Goal: Task Accomplishment & Management: Complete application form

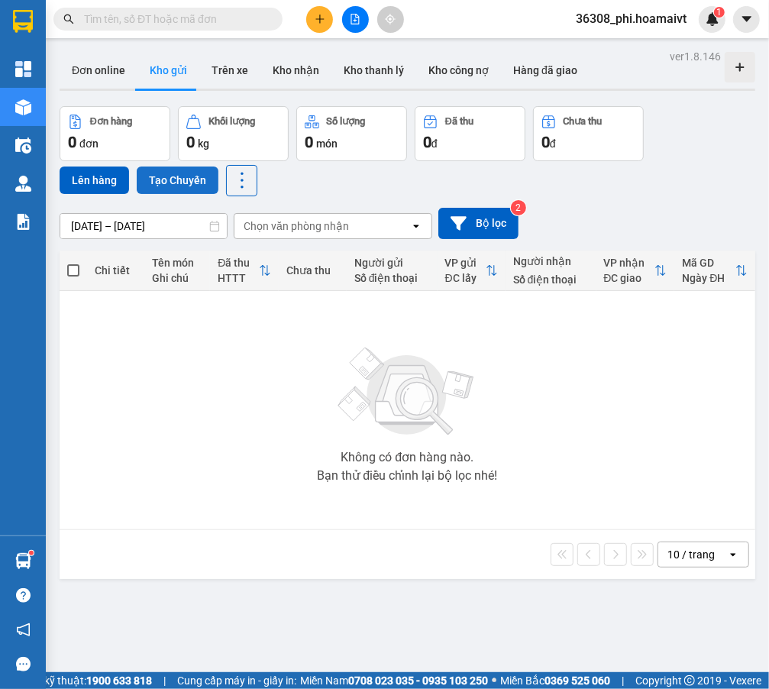
click at [158, 176] on button "Tạo Chuyến" at bounding box center [178, 179] width 82 height 27
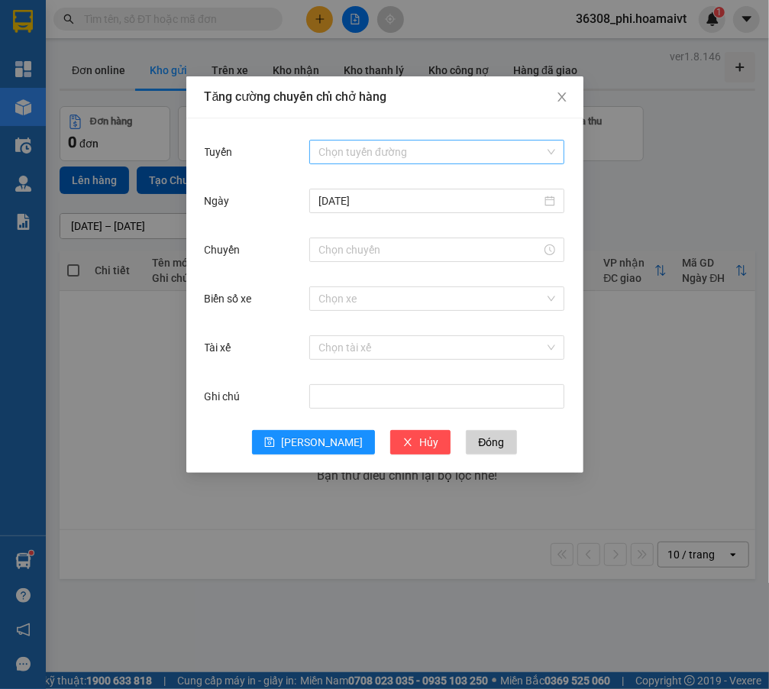
drag, startPoint x: 416, startPoint y: 171, endPoint x: 414, endPoint y: 154, distance: 17.0
click at [416, 169] on div "Tuyến Chọn tuyến đường" at bounding box center [385, 161] width 360 height 49
click at [414, 154] on input "Tuyến" at bounding box center [431, 152] width 226 height 23
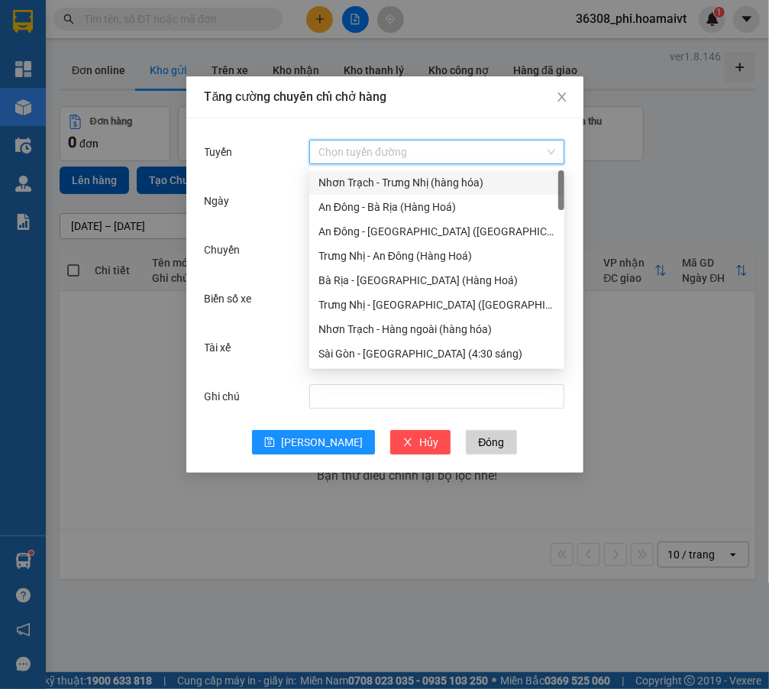
scroll to position [347, 0]
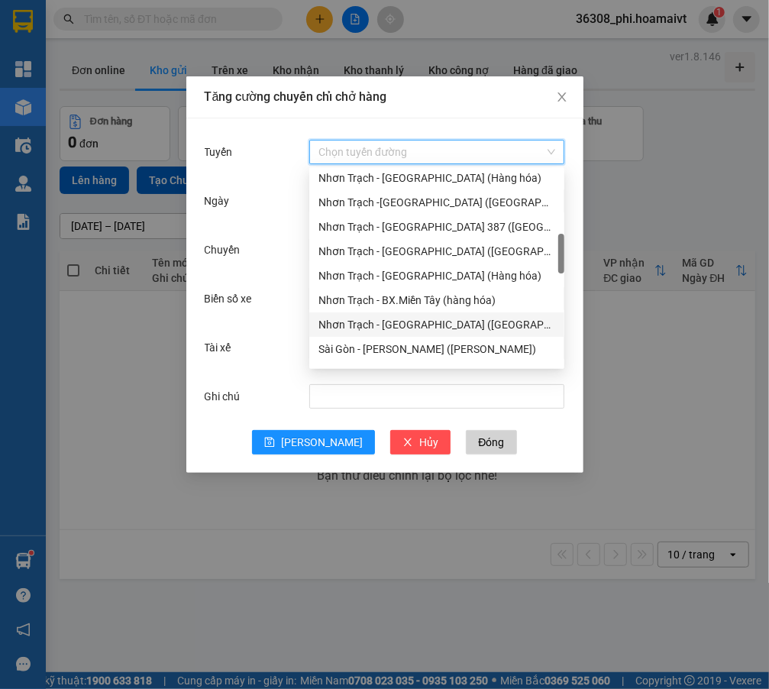
click at [389, 321] on div "Nhơn Trạch - [GEOGRAPHIC_DATA] ([GEOGRAPHIC_DATA])" at bounding box center [436, 324] width 237 height 17
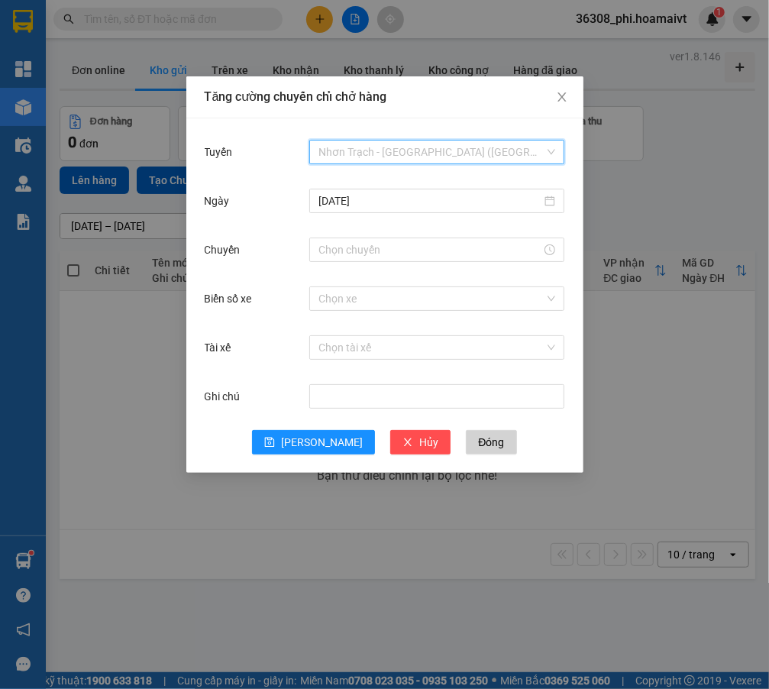
click at [426, 142] on span "Nhơn Trạch - [GEOGRAPHIC_DATA] ([GEOGRAPHIC_DATA])" at bounding box center [436, 152] width 237 height 23
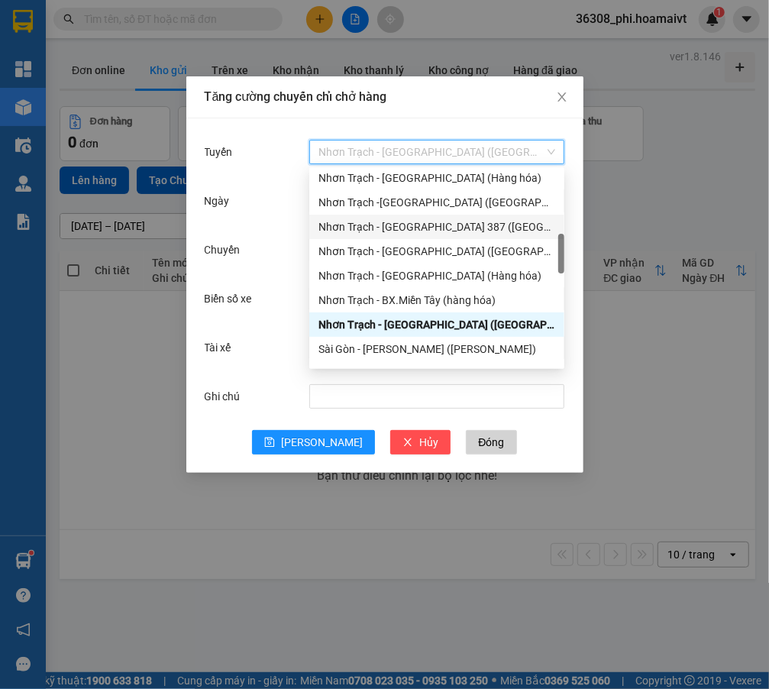
click at [451, 228] on div "Nhơn Trạch - [GEOGRAPHIC_DATA] 387 ([GEOGRAPHIC_DATA])" at bounding box center [436, 226] width 237 height 17
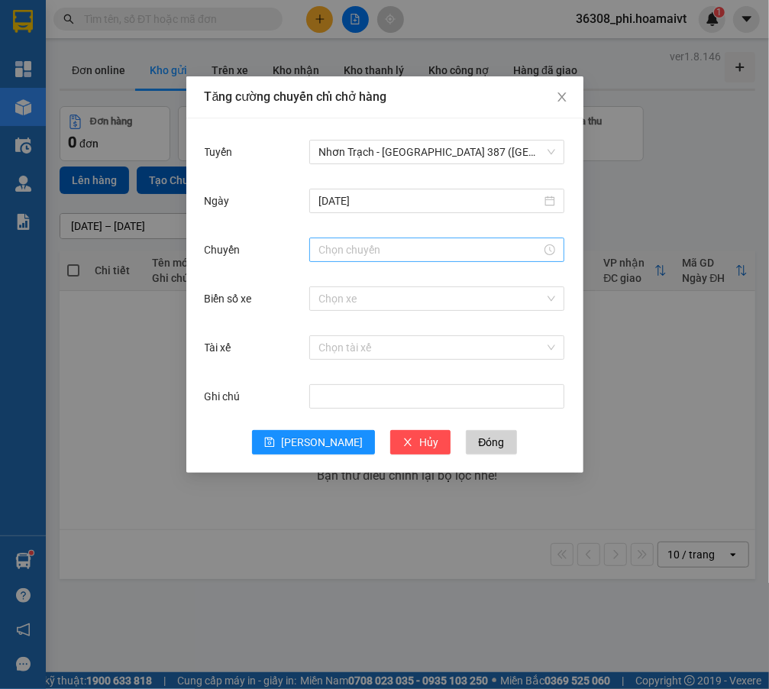
click at [373, 260] on div at bounding box center [436, 249] width 255 height 24
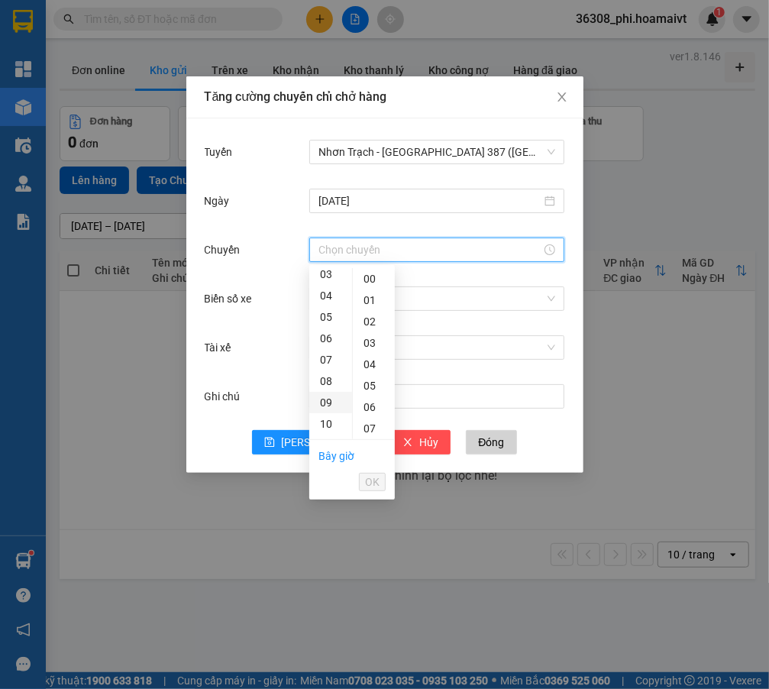
click at [330, 405] on div "09" at bounding box center [330, 402] width 43 height 21
type input "09:00"
click at [371, 285] on div "00" at bounding box center [374, 278] width 42 height 21
click at [367, 483] on span "OK" at bounding box center [372, 481] width 15 height 17
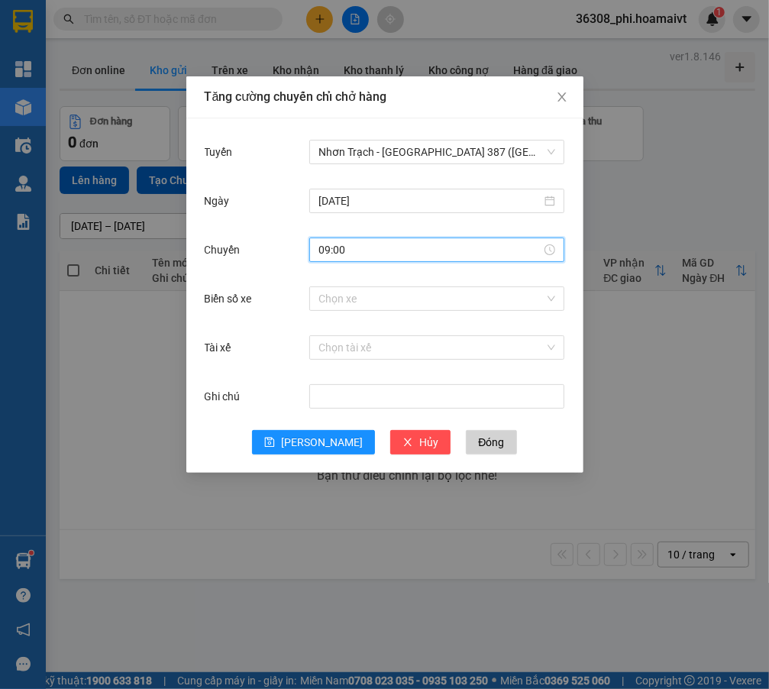
click at [353, 312] on div "Chọn xe" at bounding box center [436, 298] width 255 height 31
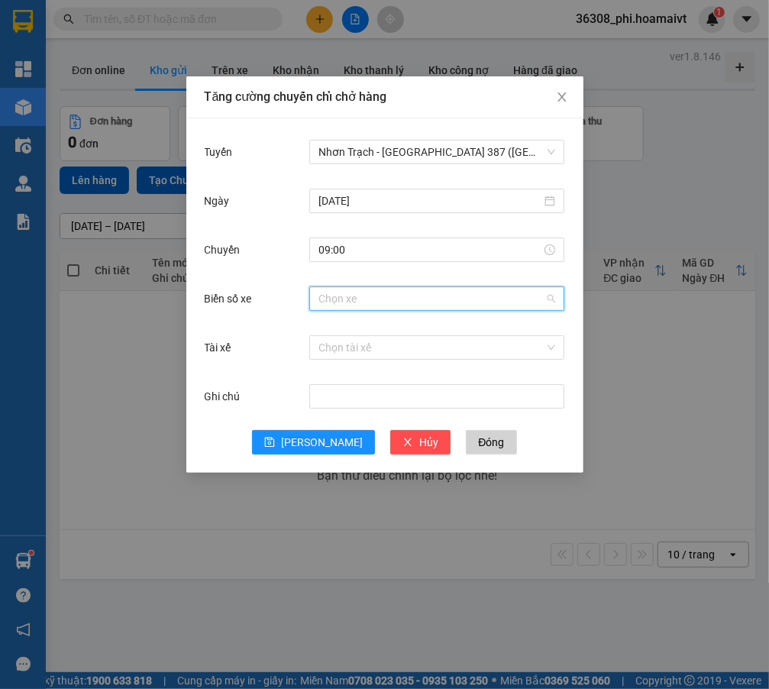
click at [353, 308] on input "Biển số xe" at bounding box center [431, 298] width 226 height 23
type input "021.53"
click at [367, 298] on input "Biển số xe" at bounding box center [431, 298] width 226 height 23
type input "021.53"
click at [360, 328] on div "72B-021.53" at bounding box center [436, 328] width 237 height 17
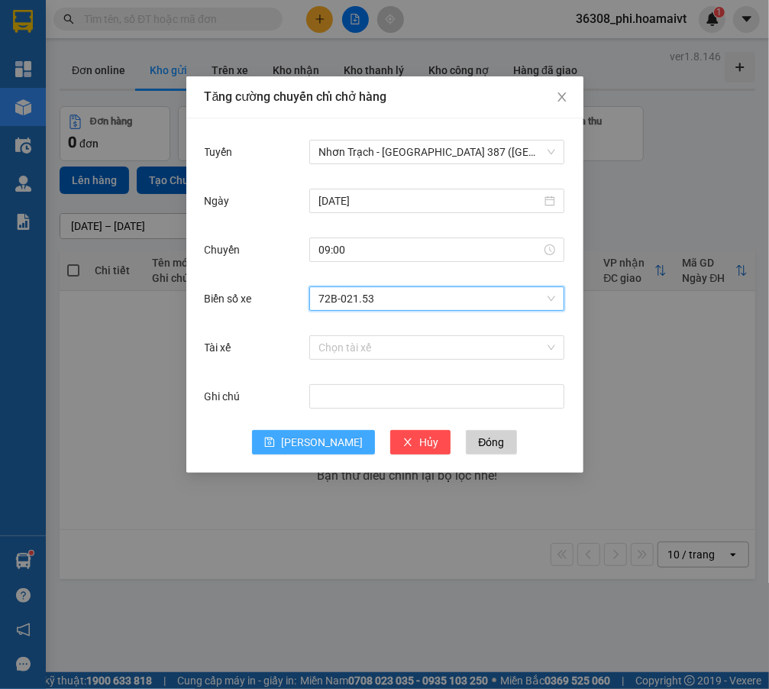
click at [313, 445] on button "[PERSON_NAME]" at bounding box center [313, 442] width 123 height 24
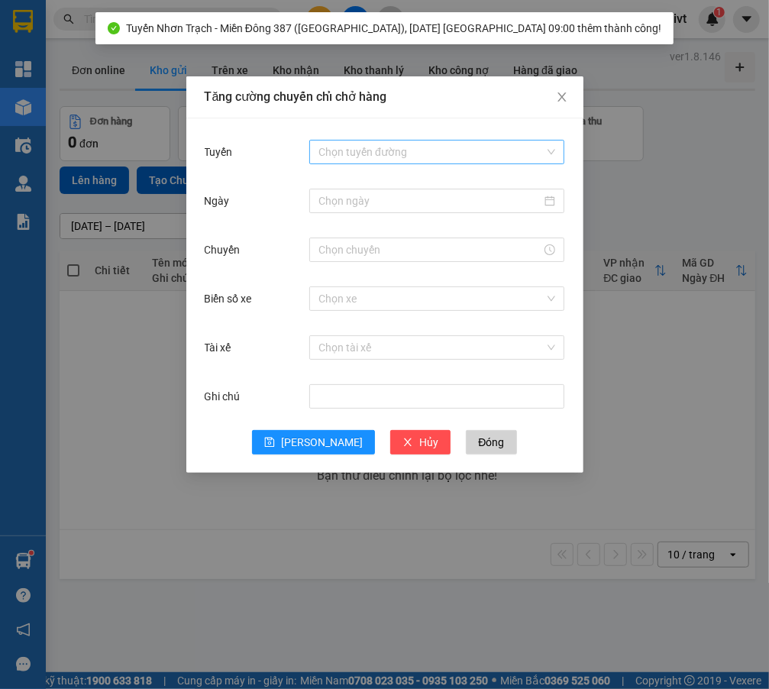
click at [438, 150] on input "Tuyến" at bounding box center [431, 152] width 226 height 23
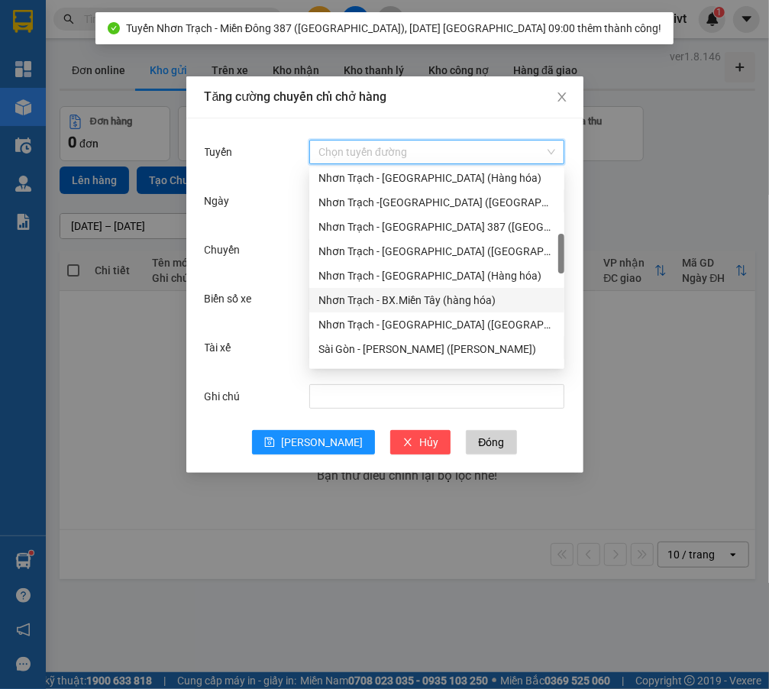
click at [459, 306] on div "Nhơn Trạch - BX.Miền Tây (hàng hóa)" at bounding box center [436, 300] width 237 height 17
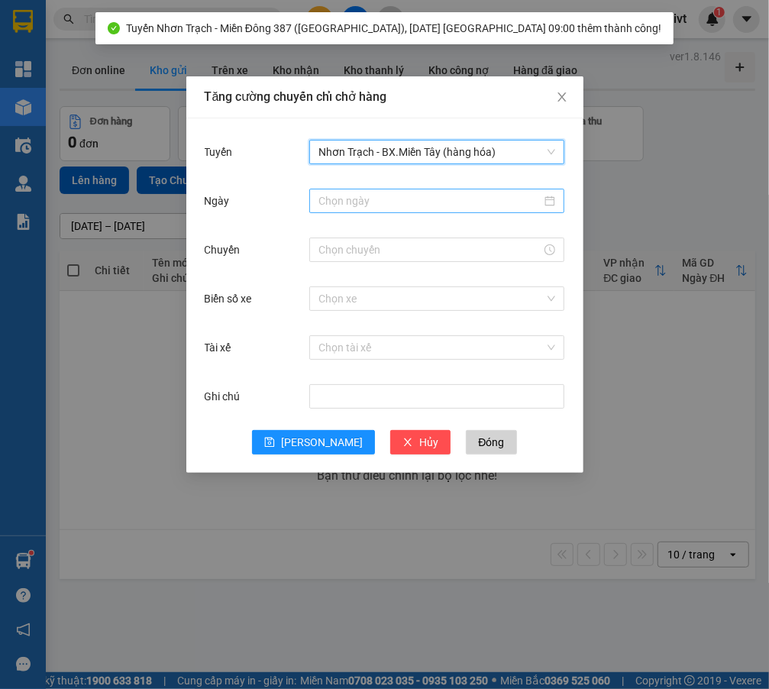
click at [361, 199] on input "Ngày" at bounding box center [429, 200] width 223 height 17
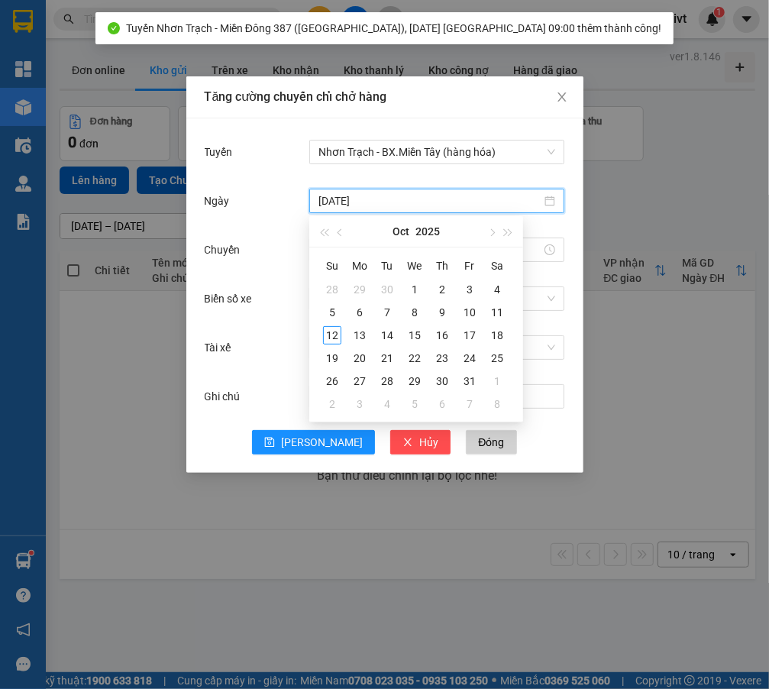
type input "[DATE]"
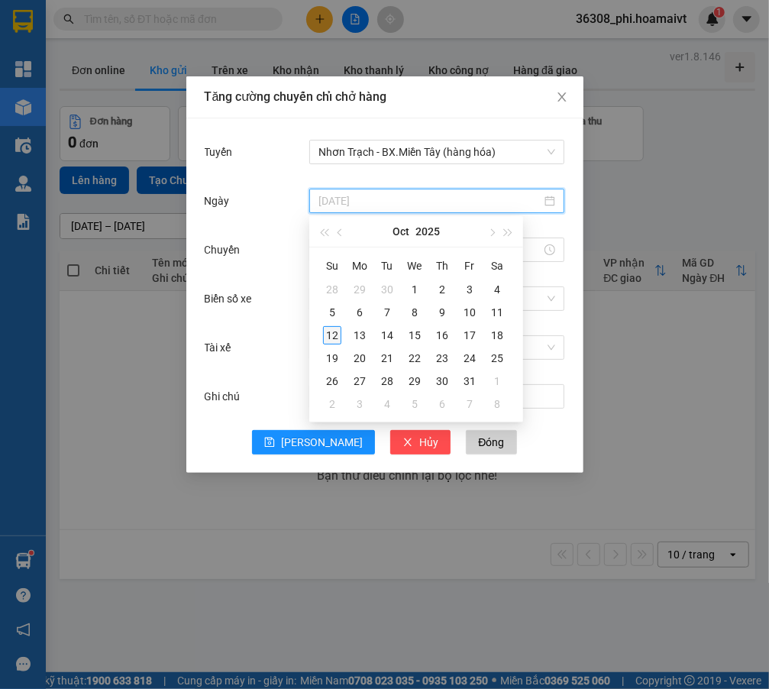
click at [332, 335] on div "12" at bounding box center [332, 335] width 18 height 18
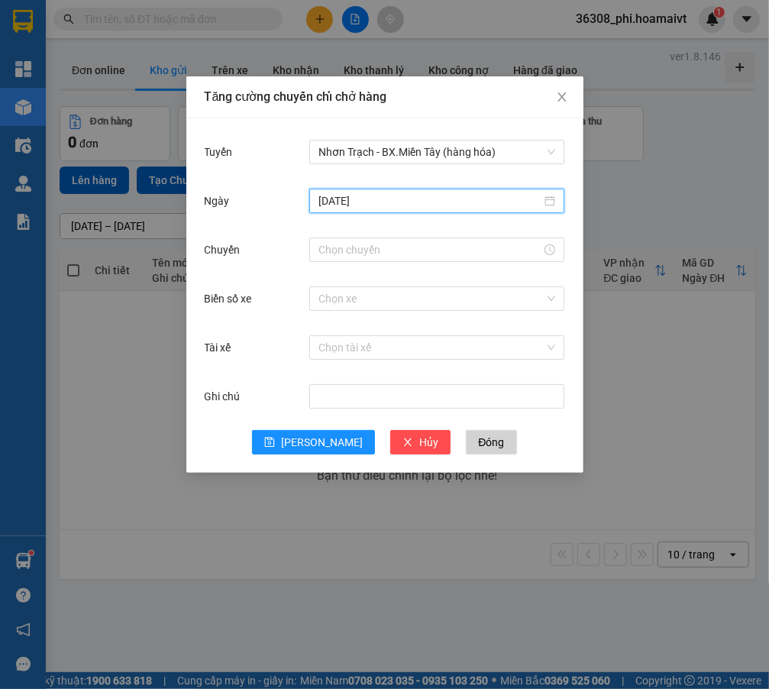
click at [333, 269] on div "Chuyến" at bounding box center [385, 258] width 360 height 49
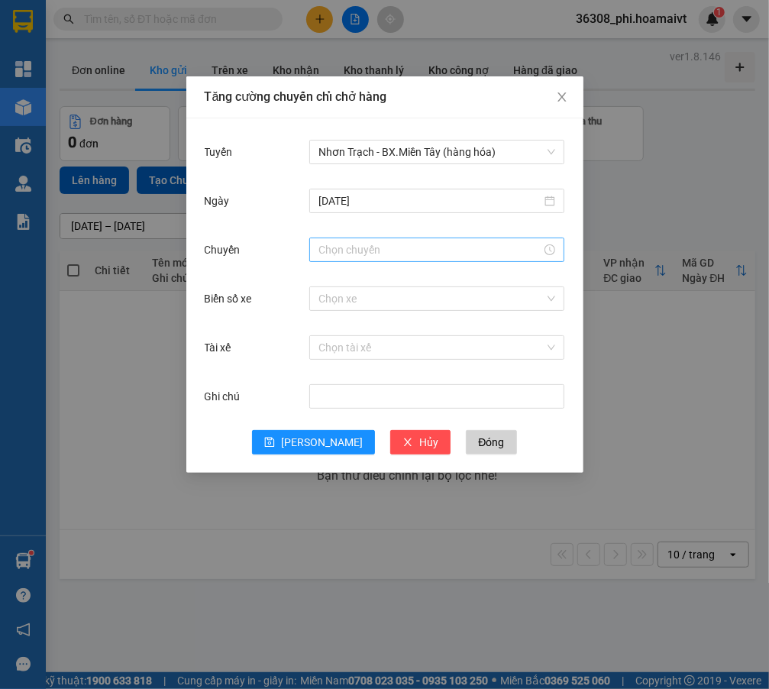
click at [341, 252] on input "Chuyến" at bounding box center [429, 249] width 223 height 17
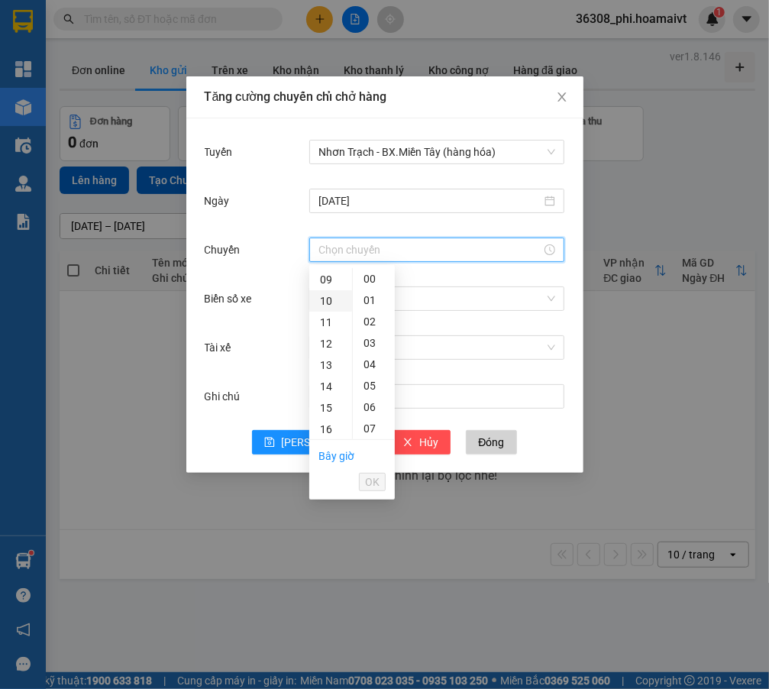
click at [330, 305] on div "10" at bounding box center [330, 300] width 43 height 21
type input "10:00"
click at [374, 282] on div "00" at bounding box center [374, 278] width 42 height 21
click at [367, 481] on span "OK" at bounding box center [372, 481] width 15 height 17
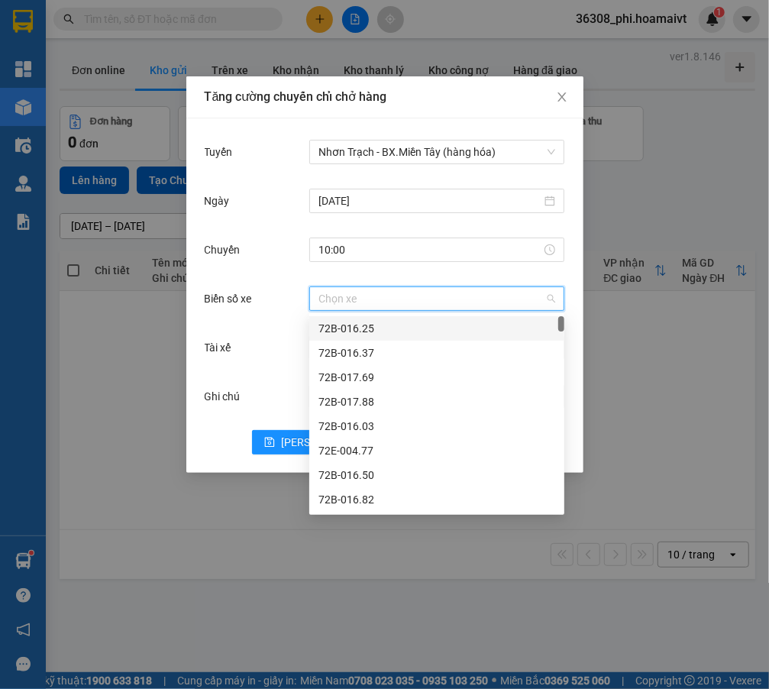
click at [363, 303] on input "Biển số xe" at bounding box center [431, 298] width 226 height 23
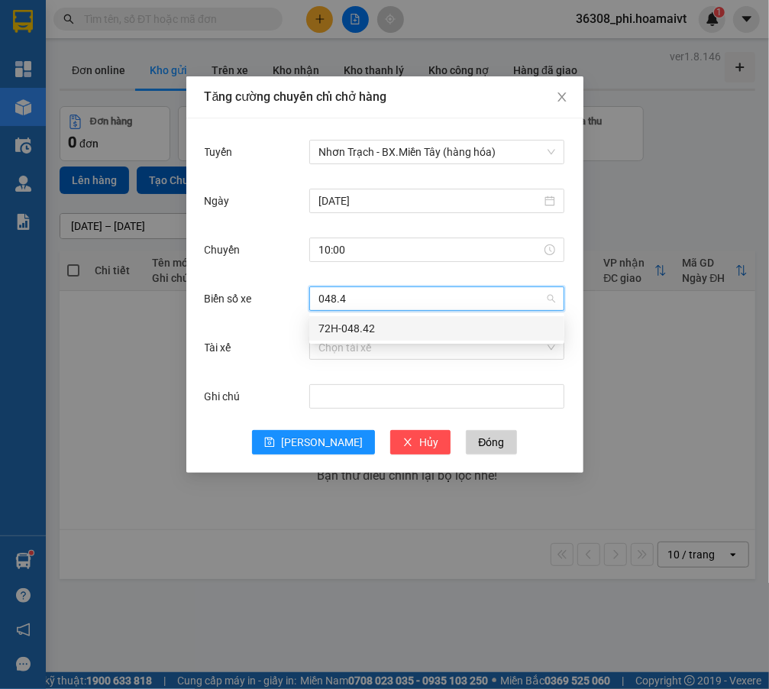
type input "048.42"
click at [357, 326] on div "72H-048.42" at bounding box center [436, 328] width 237 height 17
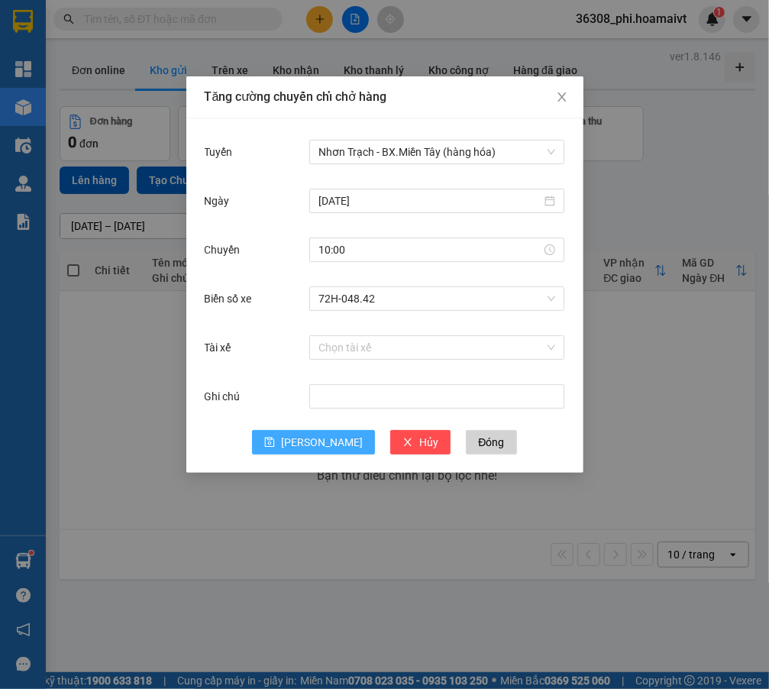
click at [315, 444] on span "[PERSON_NAME]" at bounding box center [322, 442] width 82 height 17
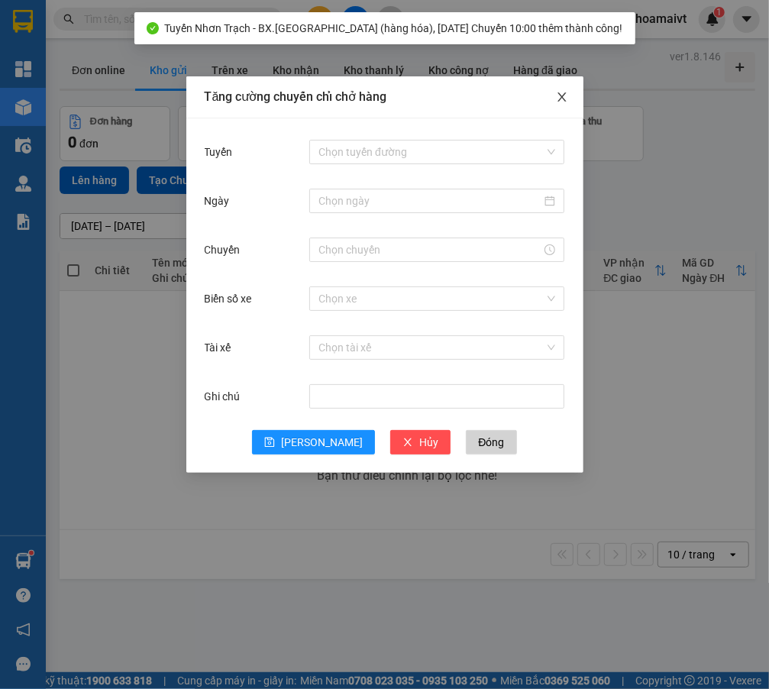
click at [557, 96] on icon "close" at bounding box center [562, 97] width 12 height 12
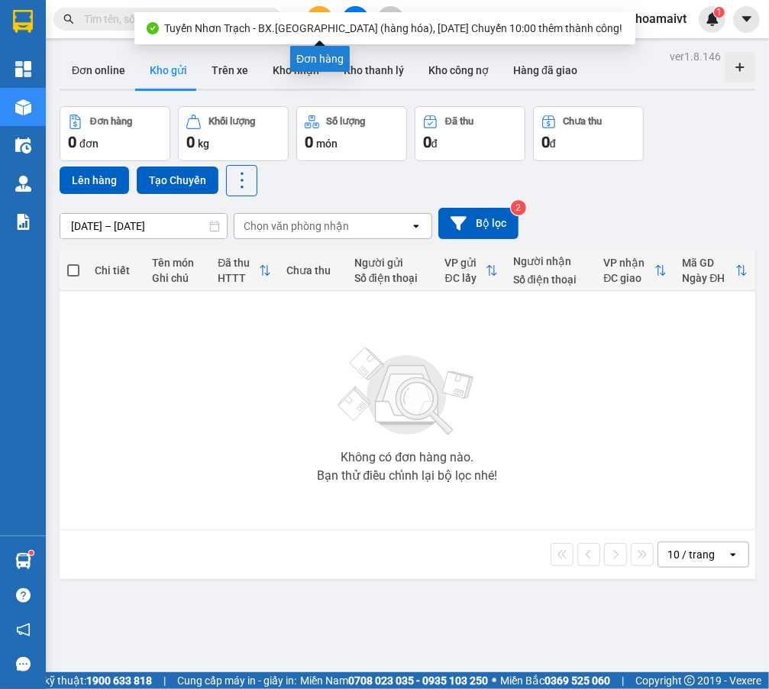
click at [315, 8] on button at bounding box center [319, 19] width 27 height 27
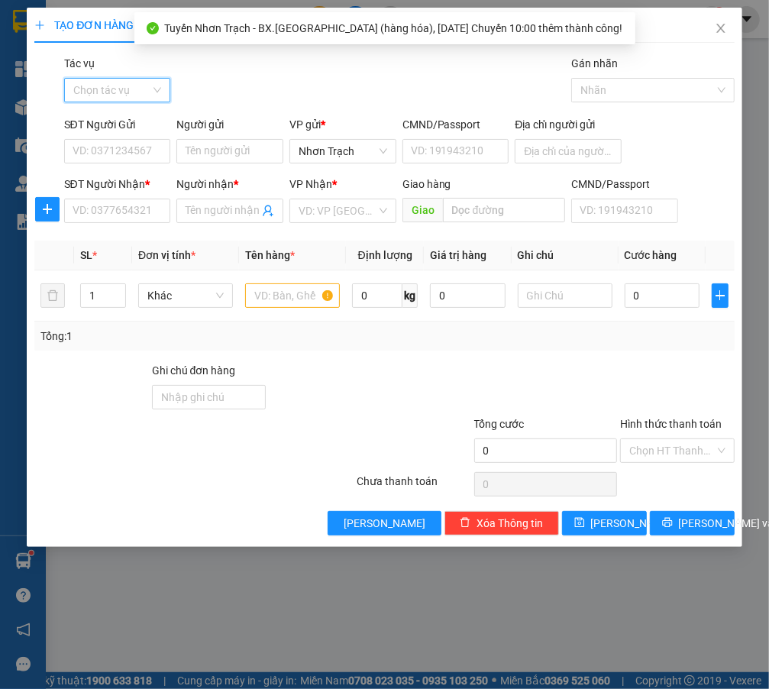
click at [93, 86] on input "Tác vụ" at bounding box center [112, 90] width 78 height 23
click at [105, 121] on div "Nhập hàng lên xe" at bounding box center [123, 120] width 101 height 17
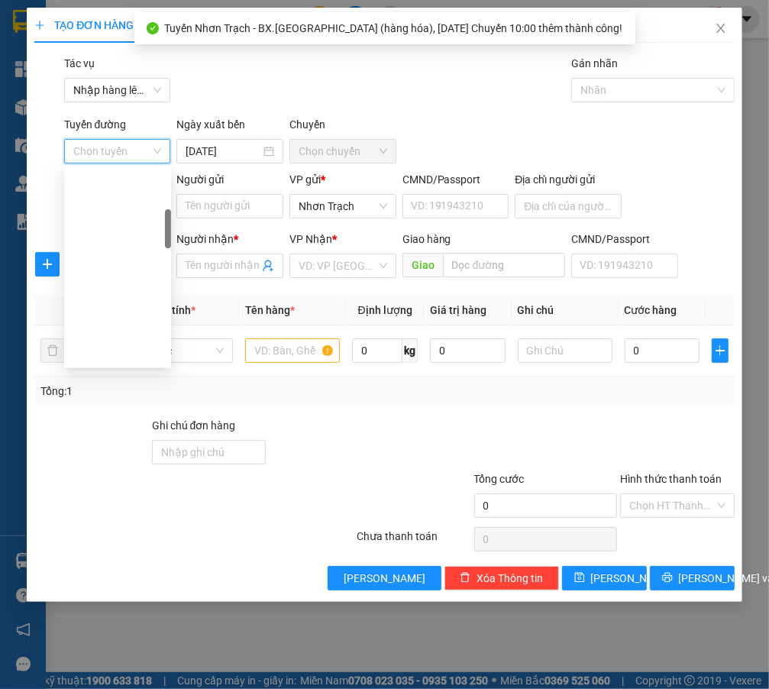
scroll to position [347, 0]
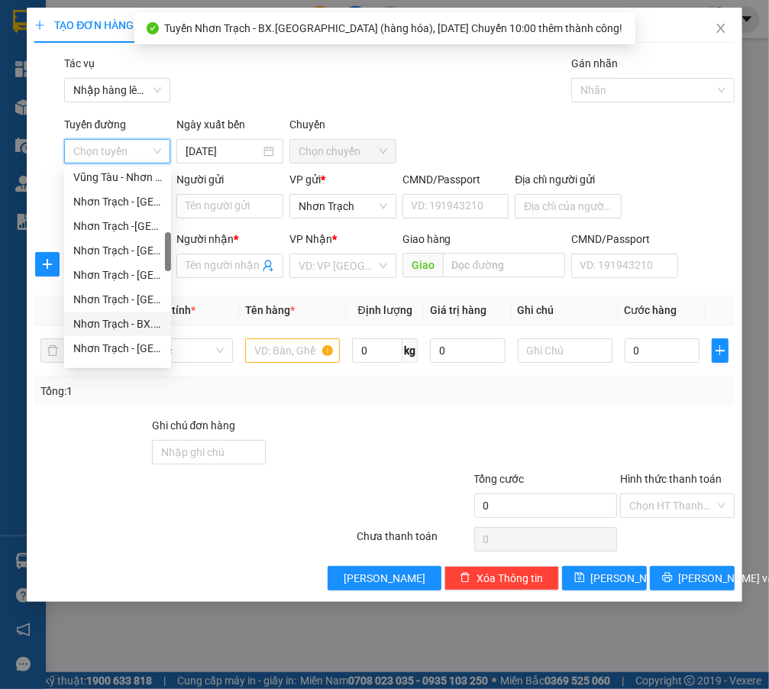
click at [141, 330] on div "Nhơn Trạch - BX.Miền Tây (hàng hóa)" at bounding box center [117, 323] width 89 height 17
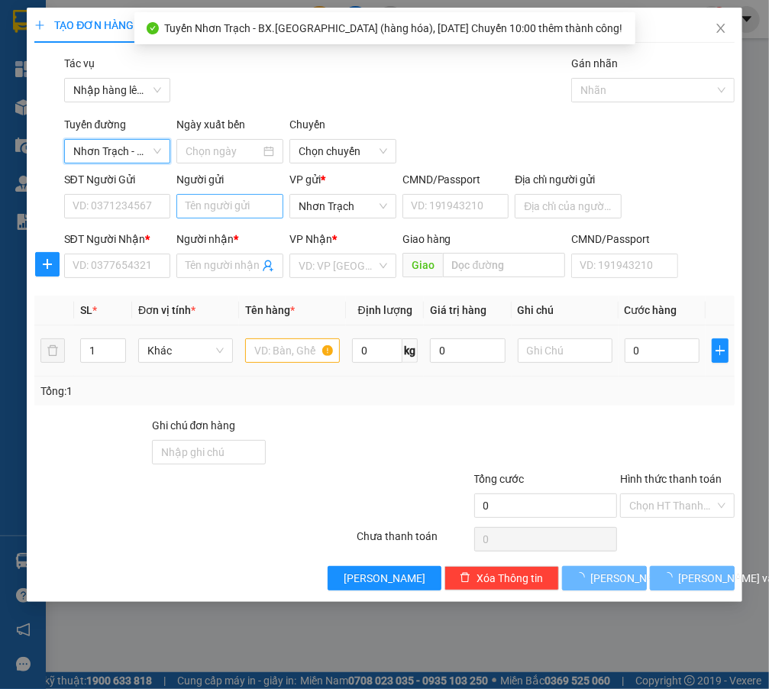
type input "[DATE]"
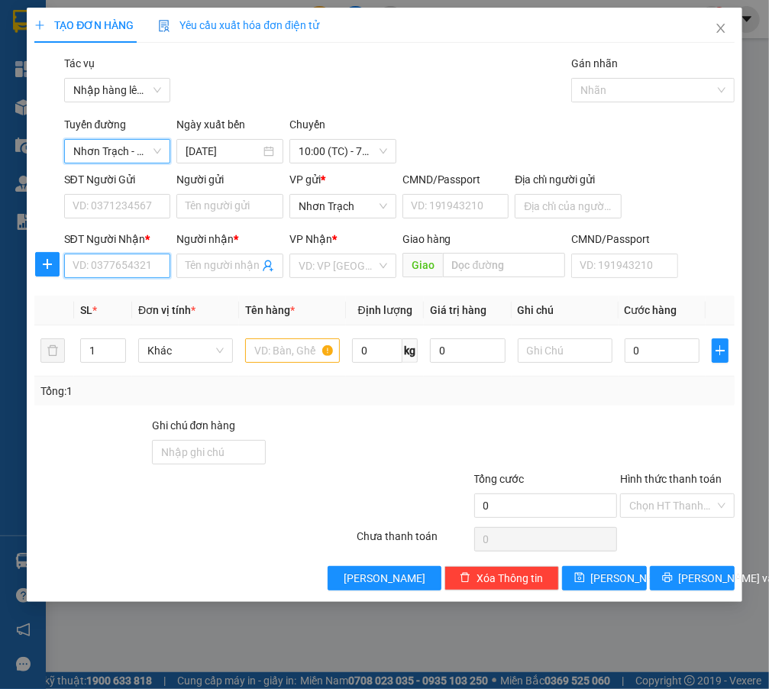
click at [126, 272] on input "SĐT Người Nhận *" at bounding box center [117, 266] width 107 height 24
click at [328, 152] on span "10:00 (TC) - 72H-048.42" at bounding box center [343, 151] width 89 height 23
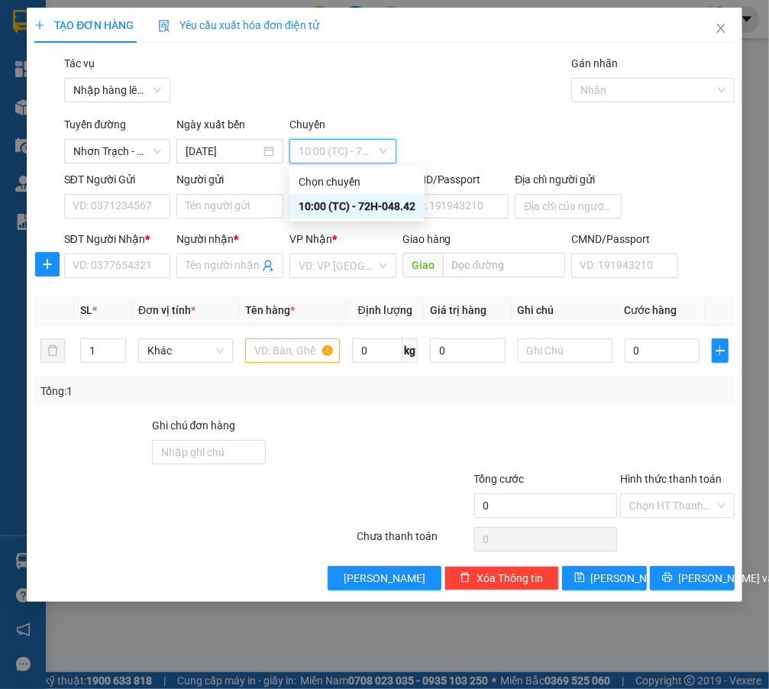
click at [355, 144] on span "10:00 (TC) - 72H-048.42" at bounding box center [343, 151] width 89 height 23
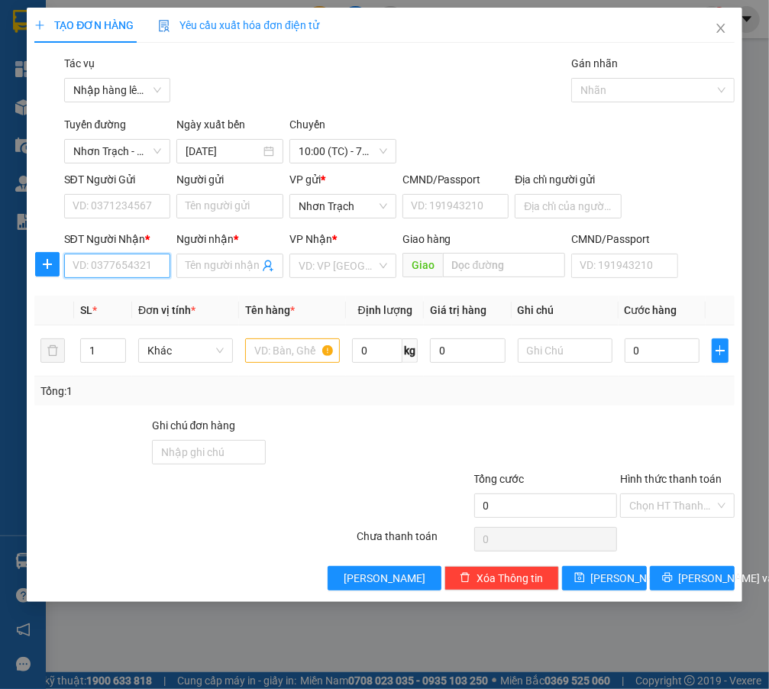
click at [102, 271] on input "SĐT Người Nhận *" at bounding box center [117, 266] width 107 height 24
type input "0902749754"
click at [218, 270] on input "Người nhận *" at bounding box center [222, 265] width 73 height 17
type input "KO TÊN"
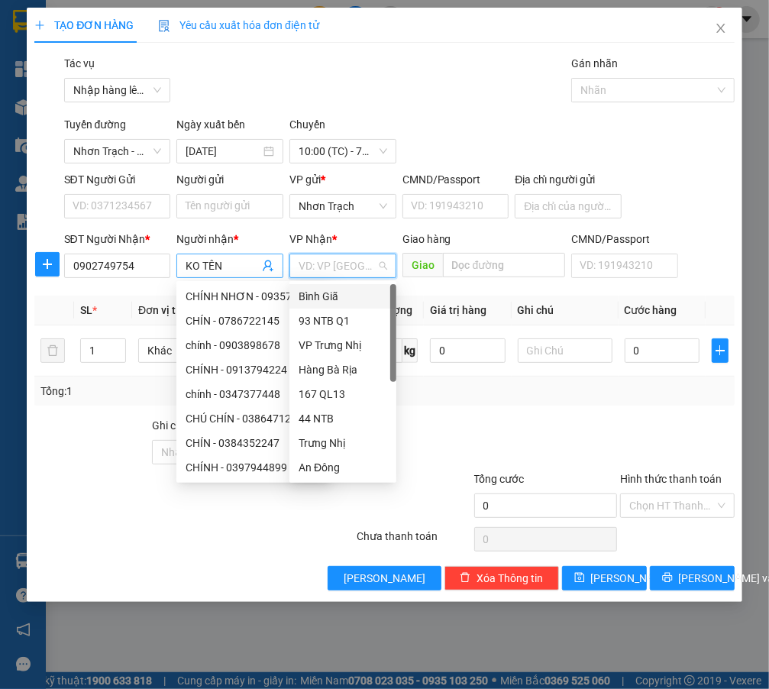
type input "R"
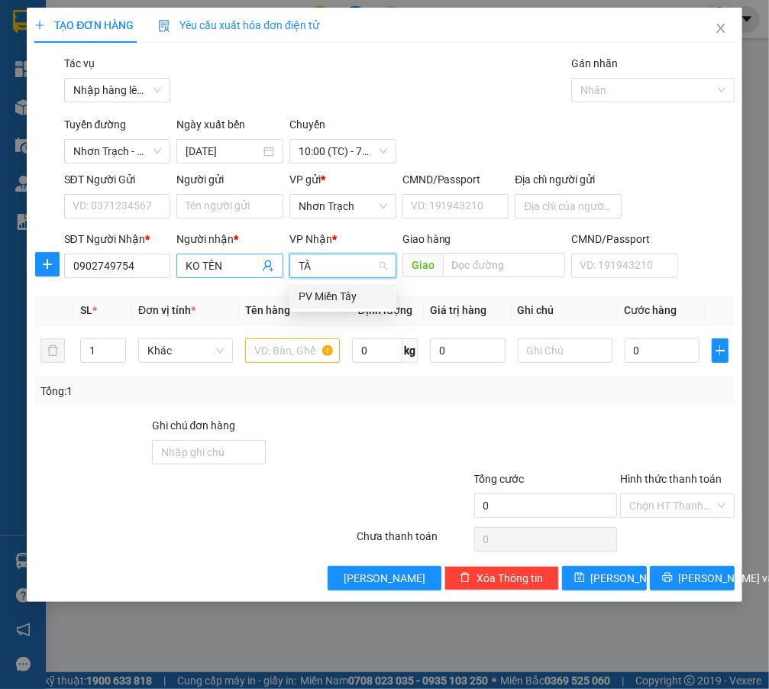
type input "TÂY"
click at [323, 304] on div "PV Miền Tây" at bounding box center [343, 296] width 89 height 17
click at [279, 351] on input "text" at bounding box center [292, 350] width 95 height 24
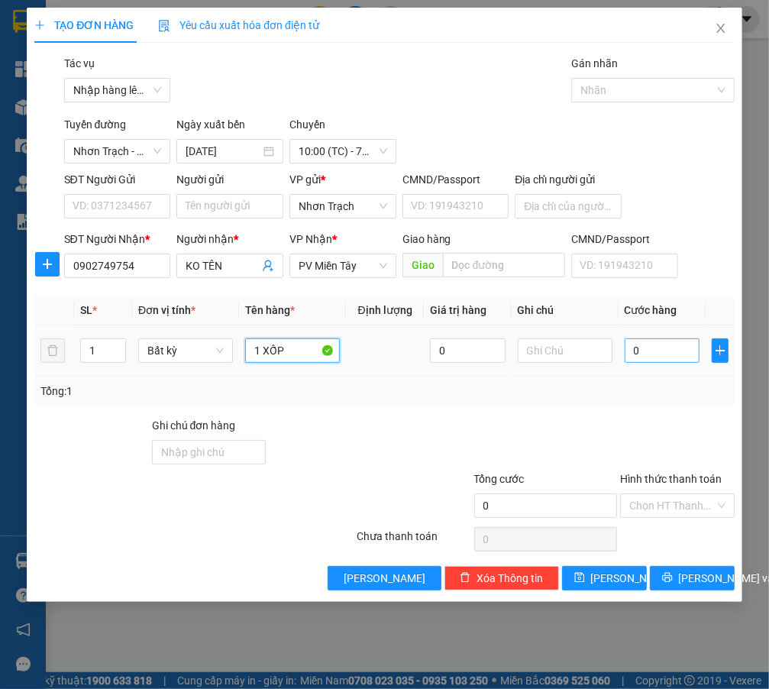
type input "1 XỐP"
click at [654, 351] on input "0" at bounding box center [663, 350] width 76 height 24
type input "5"
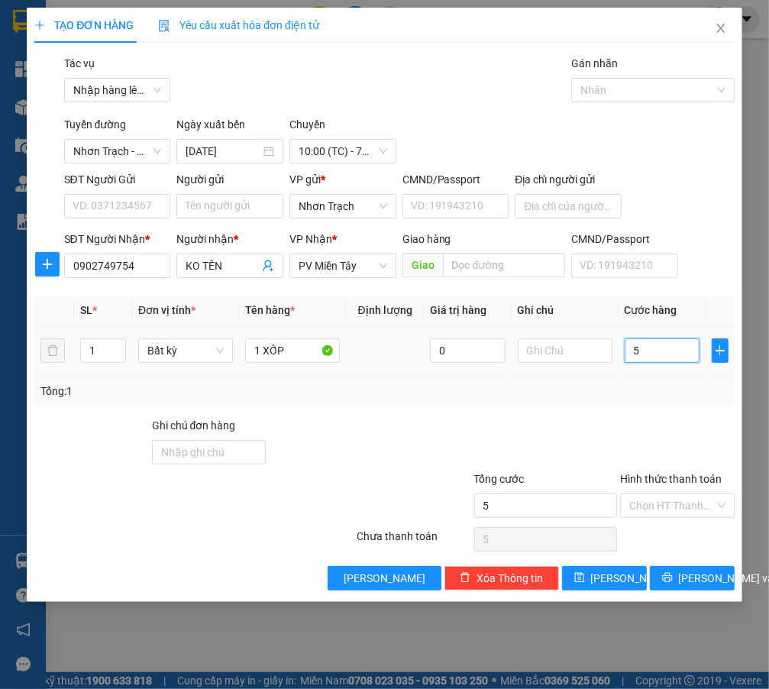
type input "50"
type input "500"
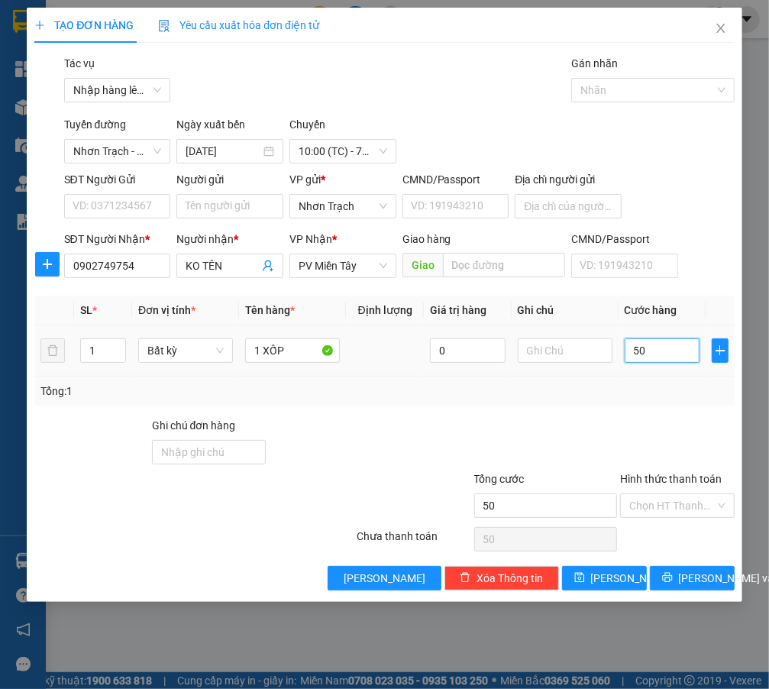
type input "500"
type input "5.000"
type input "50.000"
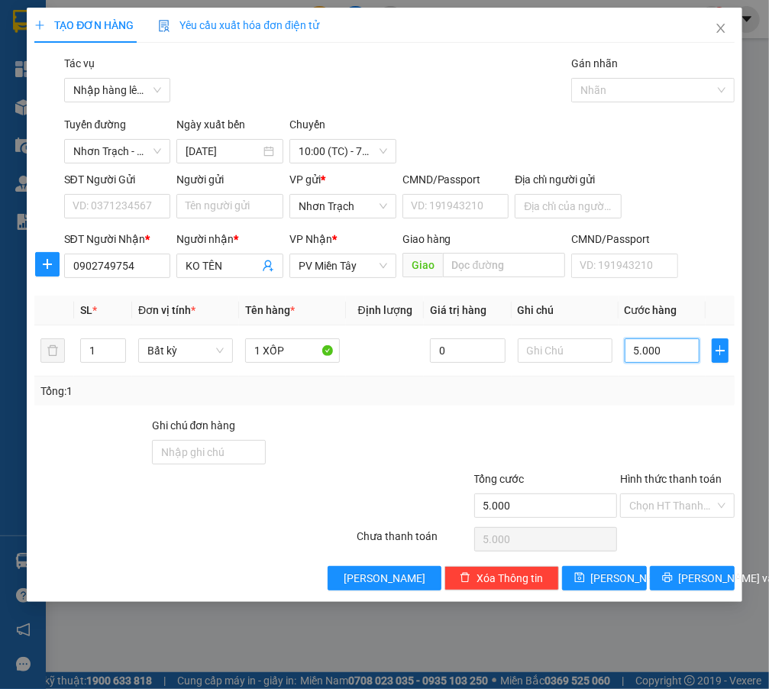
type input "50.000"
drag, startPoint x: 597, startPoint y: 616, endPoint x: 603, endPoint y: 580, distance: 37.2
click at [597, 615] on div "TẠO ĐƠN HÀNG Yêu cầu xuất hóa đơn điện tử Transit Pickup Surcharge Ids Transit …" at bounding box center [384, 344] width 769 height 689
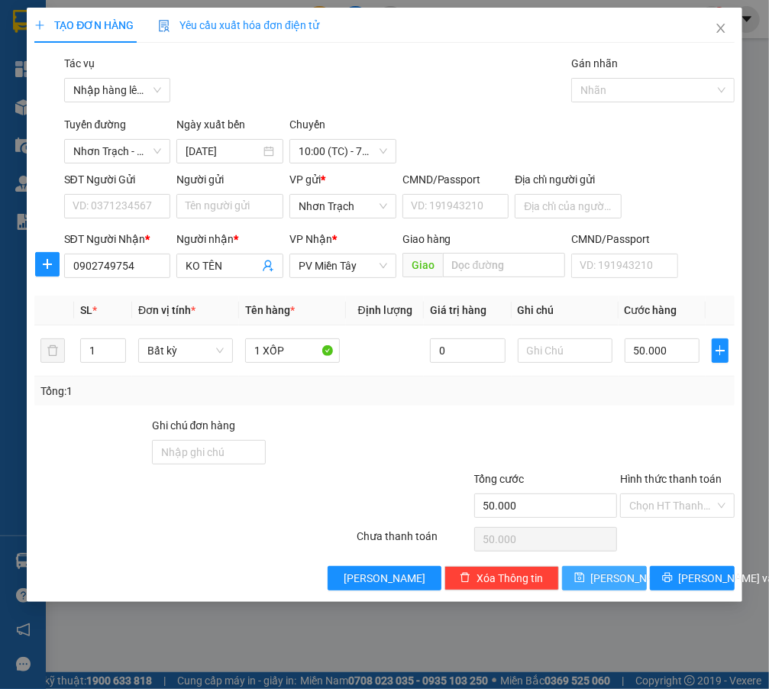
click at [603, 580] on span "[PERSON_NAME]" at bounding box center [632, 578] width 82 height 17
type input "0"
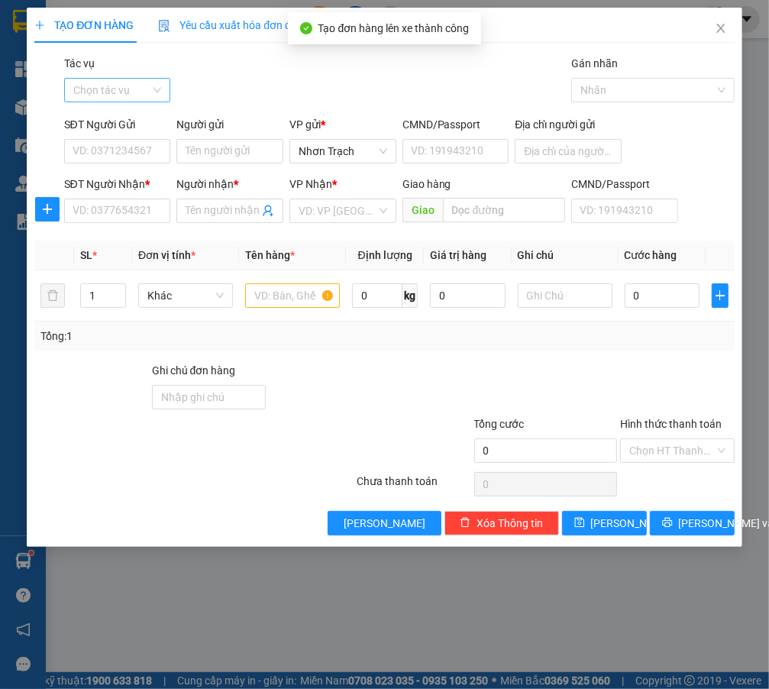
click at [145, 94] on input "Tác vụ" at bounding box center [112, 90] width 78 height 23
click at [130, 122] on div "Nhập hàng lên xe" at bounding box center [123, 120] width 101 height 17
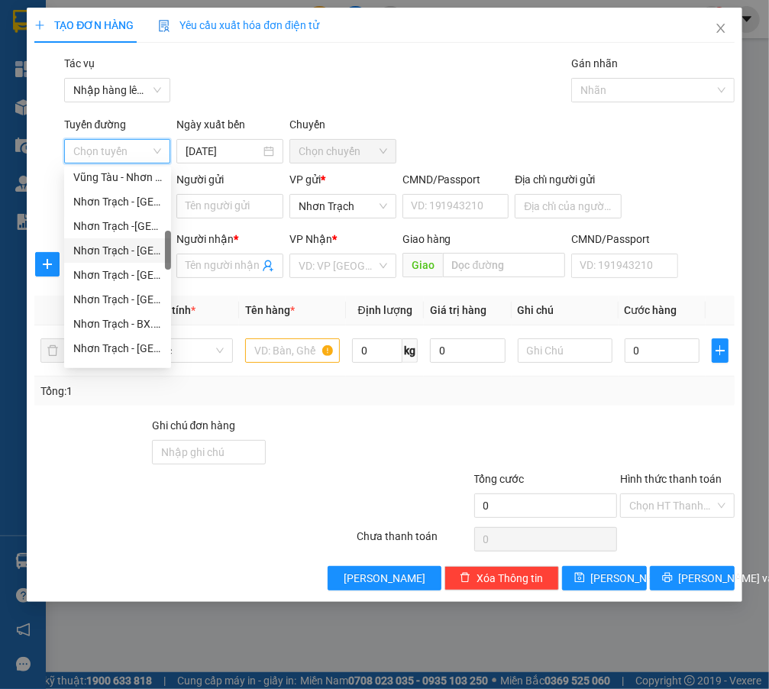
click at [142, 246] on div "Nhơn Trạch - [GEOGRAPHIC_DATA] 387 ([GEOGRAPHIC_DATA])" at bounding box center [117, 250] width 89 height 17
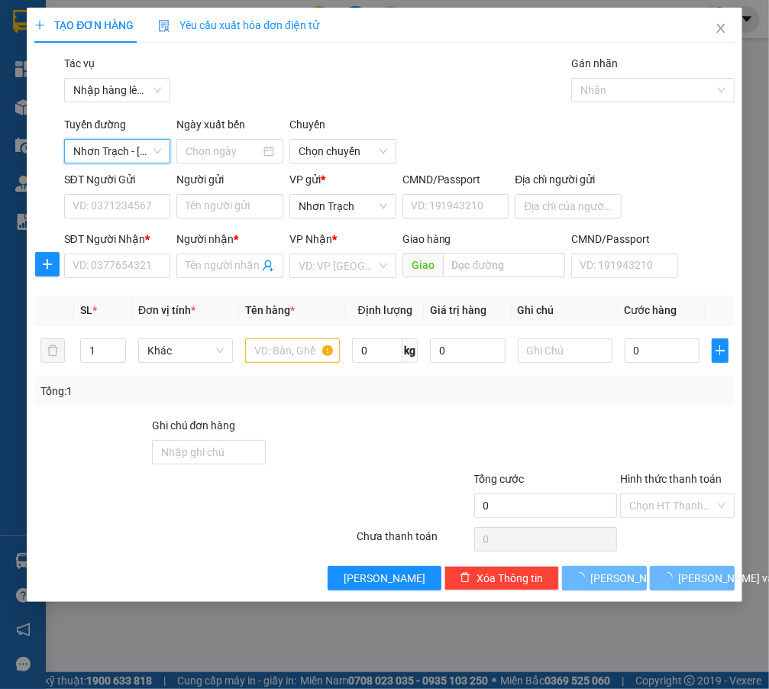
type input "[DATE]"
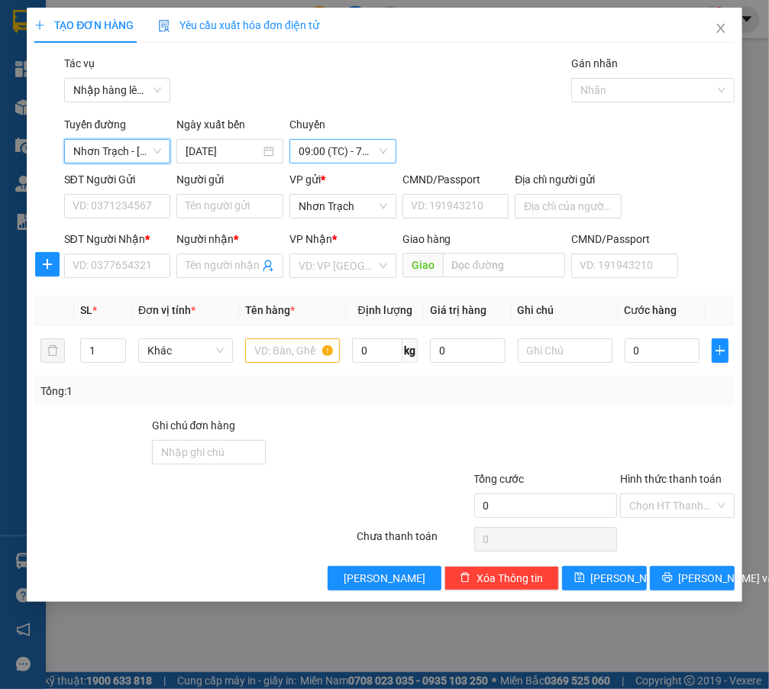
click at [318, 153] on span "09:00 (TC) - 72B-021.53" at bounding box center [343, 151] width 89 height 23
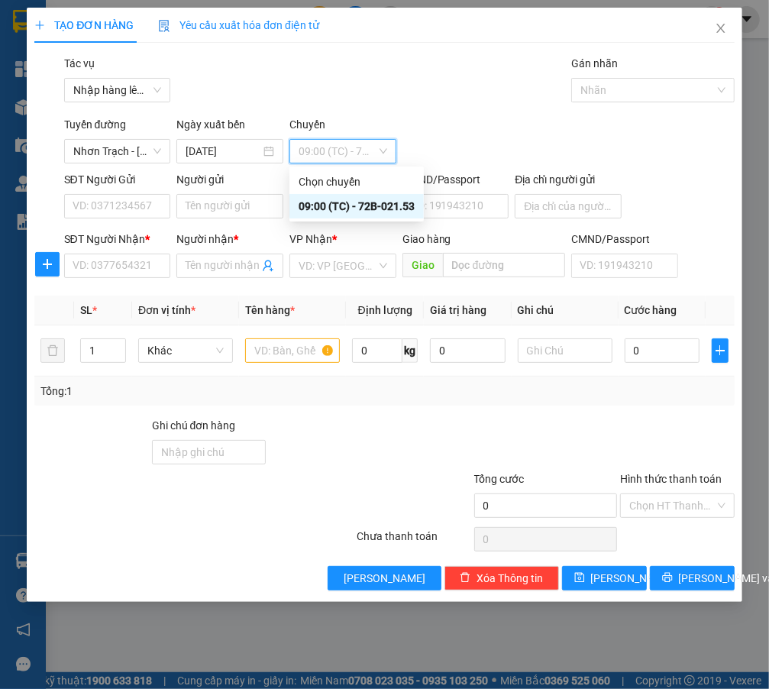
click at [332, 145] on span "09:00 (TC) - 72B-021.53" at bounding box center [343, 151] width 89 height 23
click at [95, 284] on div "Transit Pickup Surcharge Ids Transit Deliver Surcharge Ids Transit Deliver Surc…" at bounding box center [384, 322] width 700 height 535
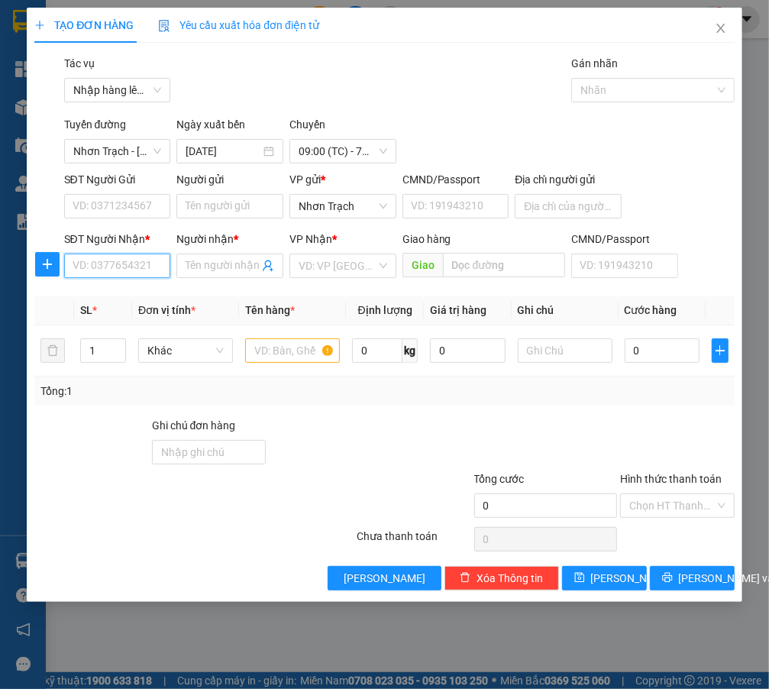
click at [106, 273] on input "SĐT Người Nhận *" at bounding box center [117, 266] width 107 height 24
click at [107, 271] on input "SĐT Người Nhận *" at bounding box center [117, 266] width 107 height 24
type input "0906655246"
click at [208, 264] on input "Người nhận *" at bounding box center [222, 265] width 73 height 17
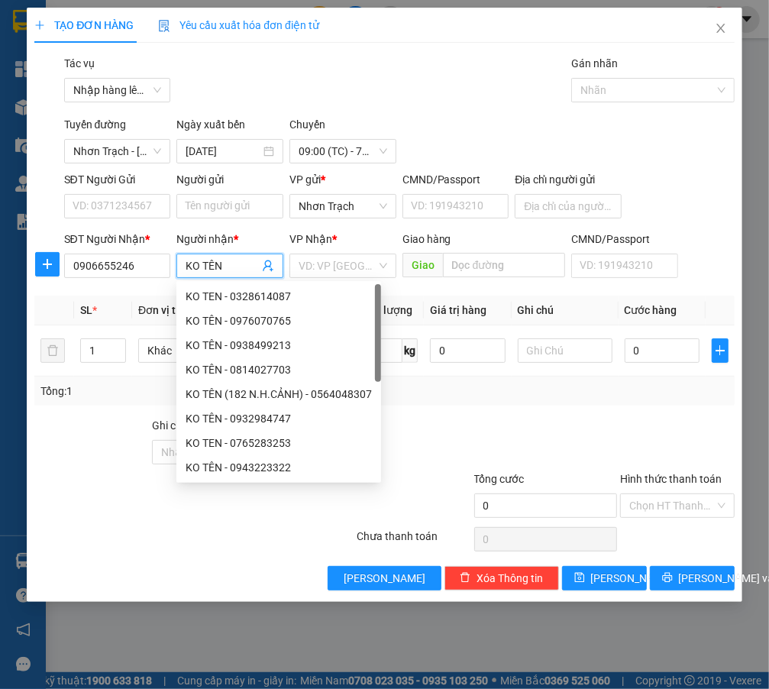
type input "KO TÊN"
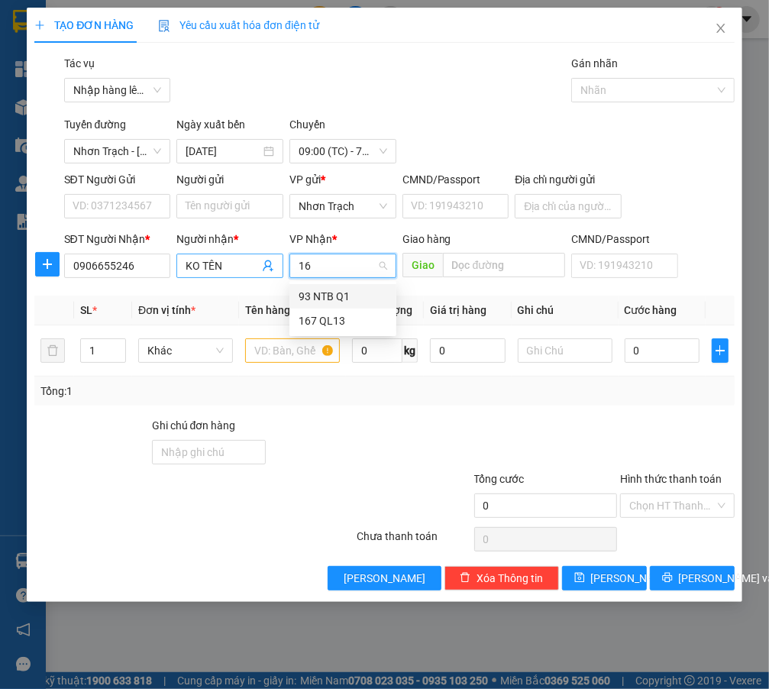
type input "167"
click at [354, 291] on div "167 QL13" at bounding box center [343, 296] width 89 height 17
click at [295, 346] on input "text" at bounding box center [292, 350] width 95 height 24
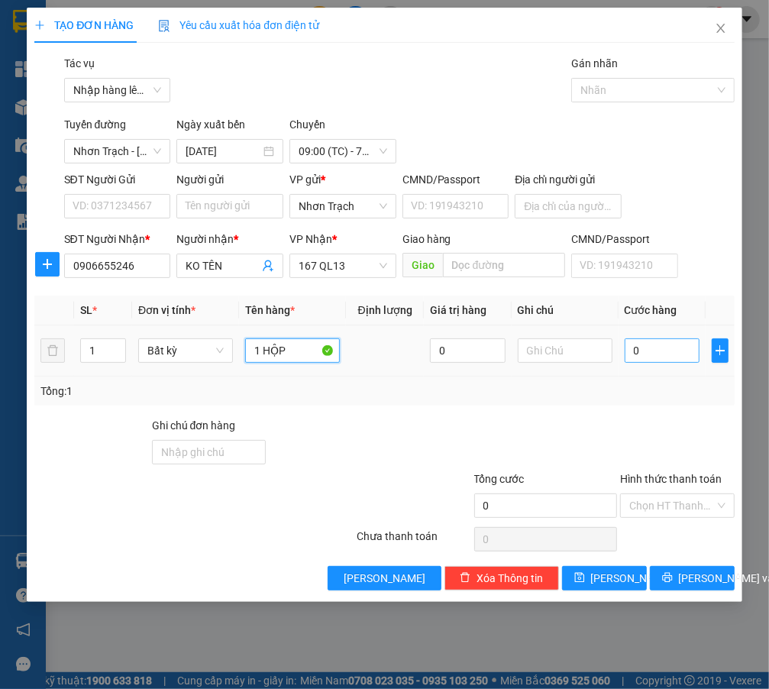
type input "1 HỘP"
click at [666, 354] on input "0" at bounding box center [663, 350] width 76 height 24
type input "3"
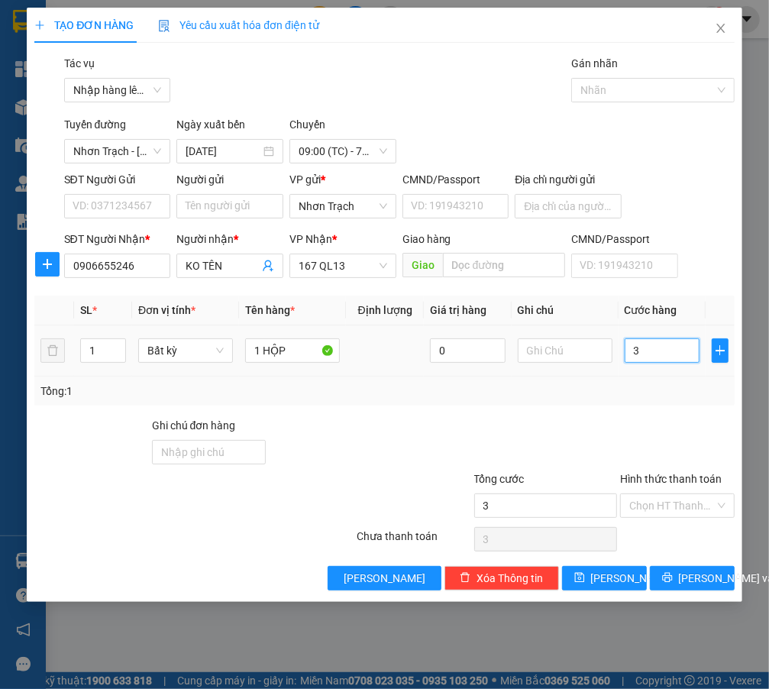
type input "30"
type input "300"
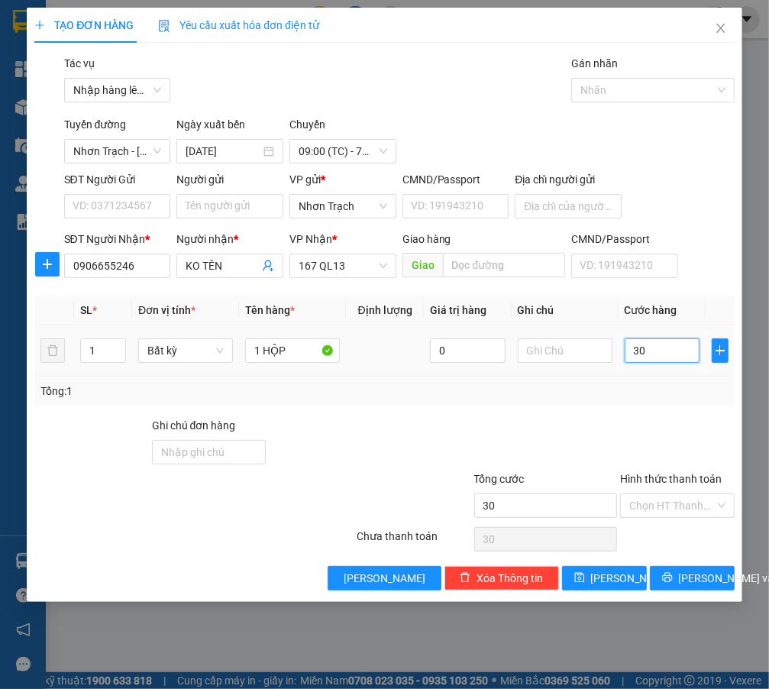
type input "300"
type input "3.000"
type input "30.000"
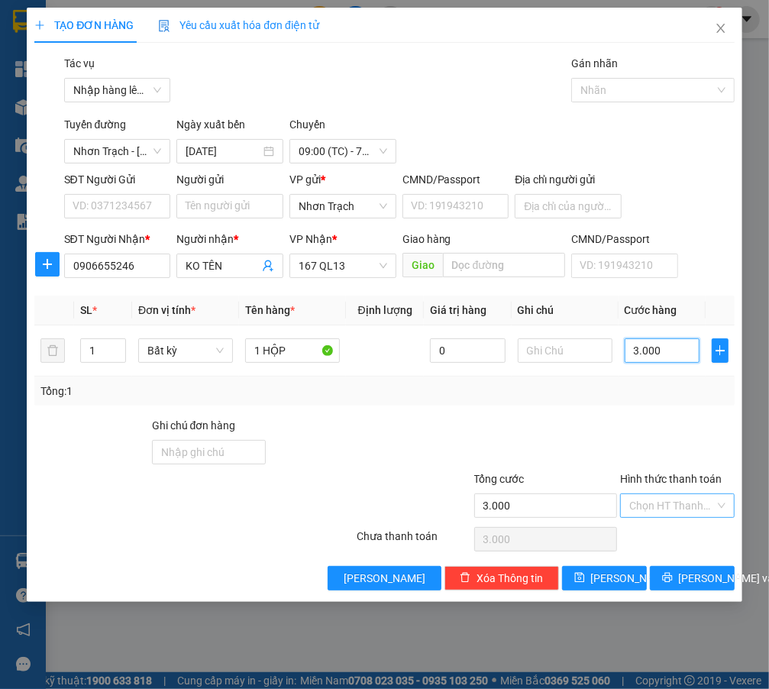
type input "30.000"
click at [679, 509] on input "Hình thức thanh toán" at bounding box center [671, 505] width 85 height 23
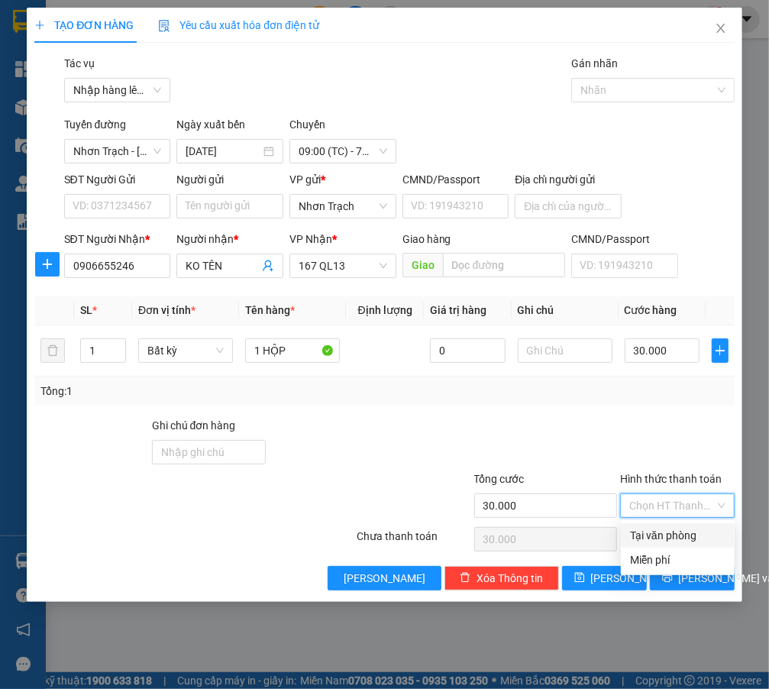
click at [671, 527] on div "Tại văn phòng" at bounding box center [677, 535] width 95 height 17
type input "0"
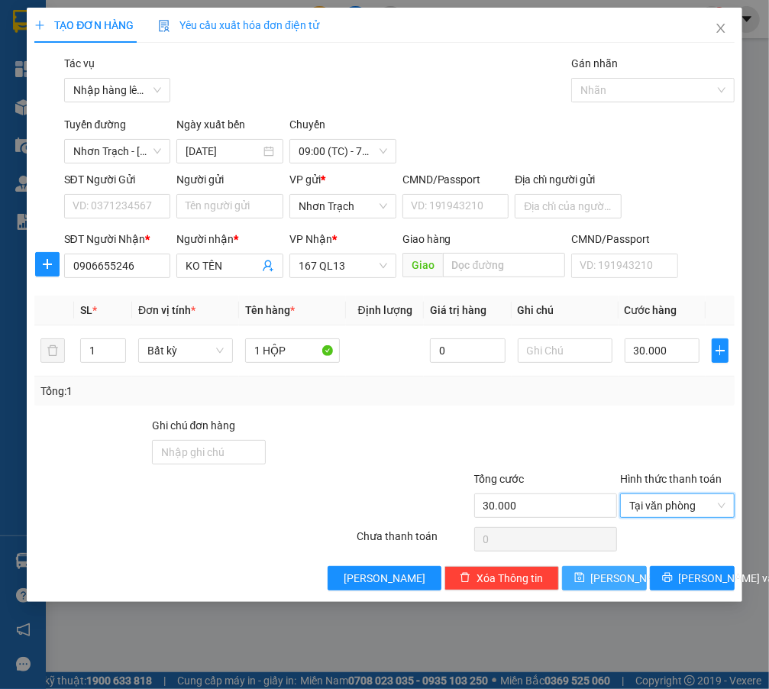
click at [596, 588] on button "[PERSON_NAME]" at bounding box center [604, 578] width 85 height 24
type input "0"
